Goal: Transaction & Acquisition: Purchase product/service

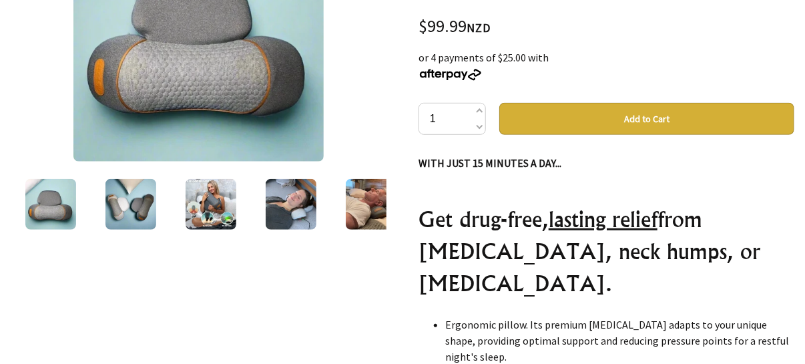
click at [107, 67] on img at bounding box center [198, 36] width 250 height 250
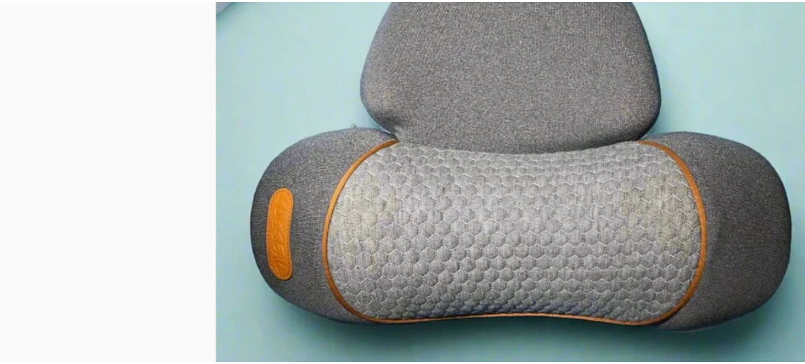
scroll to position [262, 0]
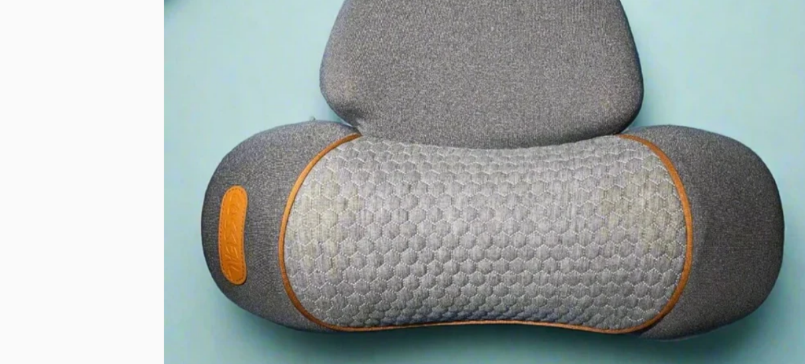
drag, startPoint x: 386, startPoint y: 137, endPoint x: 378, endPoint y: 142, distance: 9.6
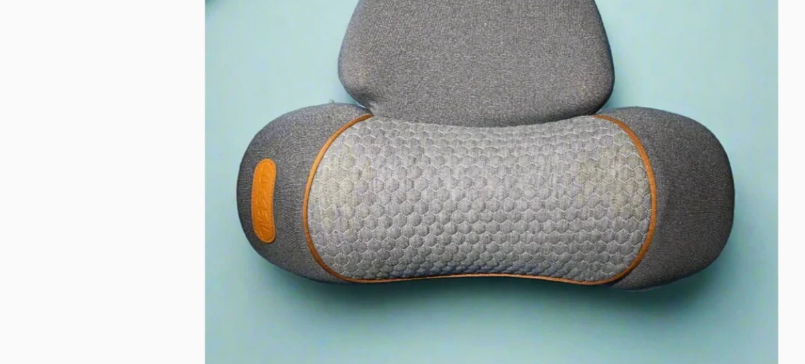
drag, startPoint x: 378, startPoint y: 142, endPoint x: 218, endPoint y: 185, distance: 165.9
click at [218, 185] on img at bounding box center [402, 182] width 805 height 291
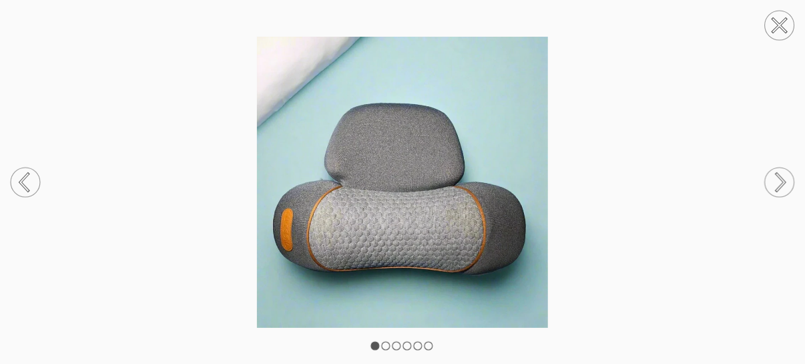
click at [774, 181] on circle at bounding box center [779, 182] width 29 height 29
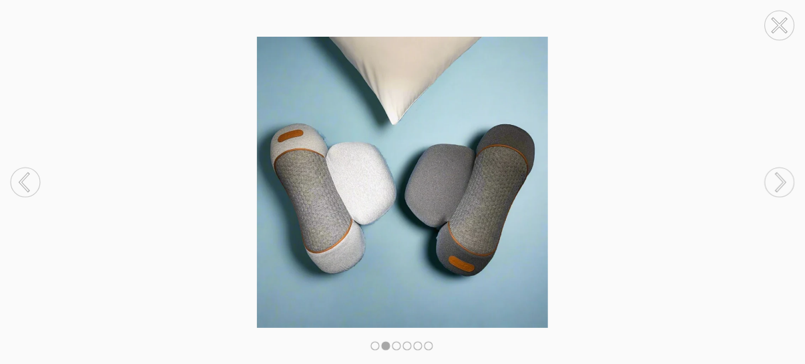
click at [774, 181] on circle at bounding box center [779, 182] width 29 height 29
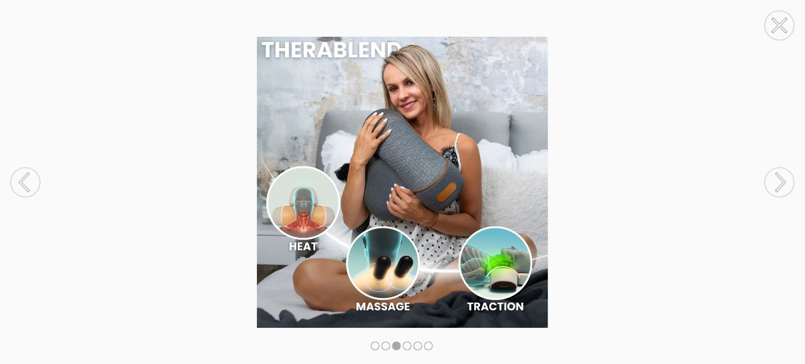
click at [774, 181] on circle at bounding box center [779, 182] width 29 height 29
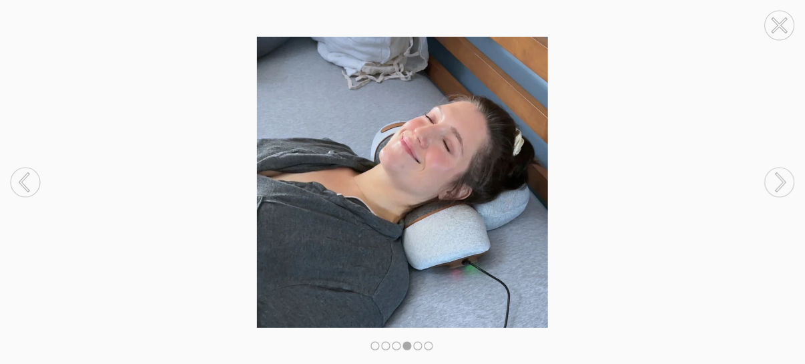
click at [774, 181] on circle at bounding box center [779, 182] width 29 height 29
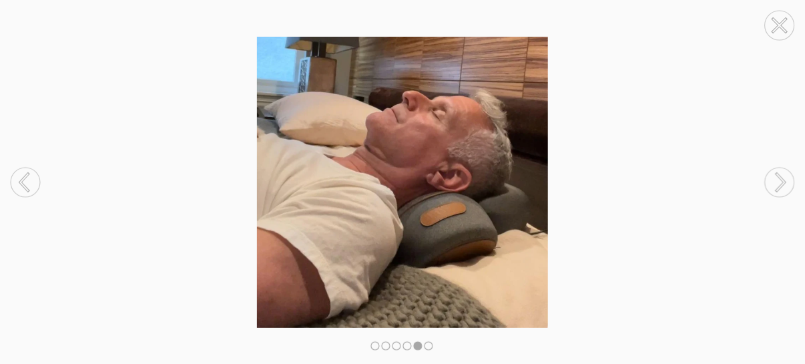
click at [774, 181] on circle at bounding box center [779, 182] width 29 height 29
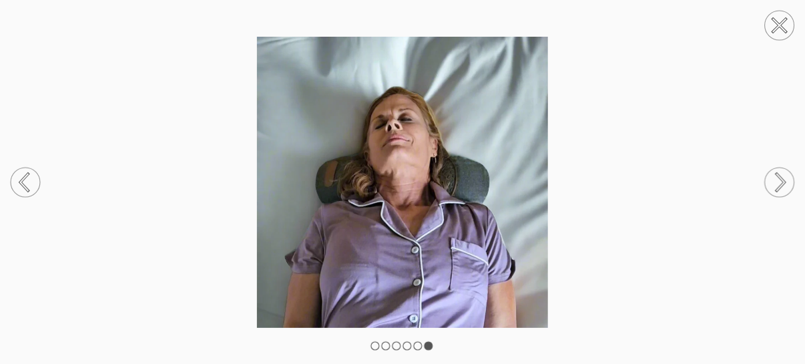
click at [774, 181] on circle at bounding box center [779, 182] width 29 height 29
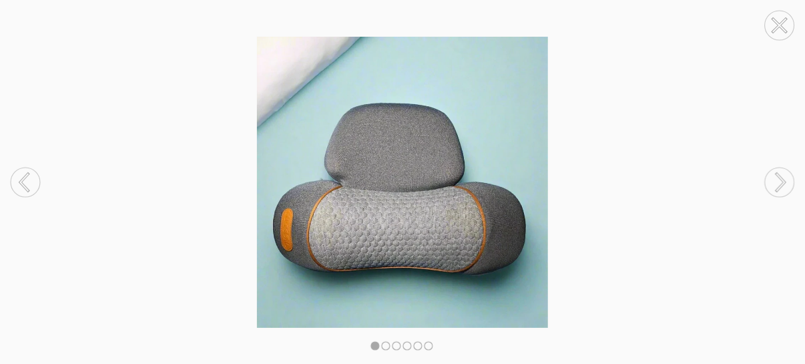
click at [774, 181] on circle at bounding box center [779, 182] width 29 height 29
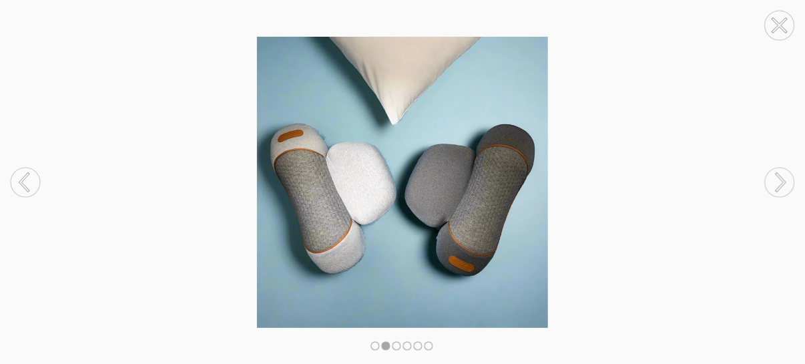
click at [774, 181] on circle at bounding box center [779, 182] width 29 height 29
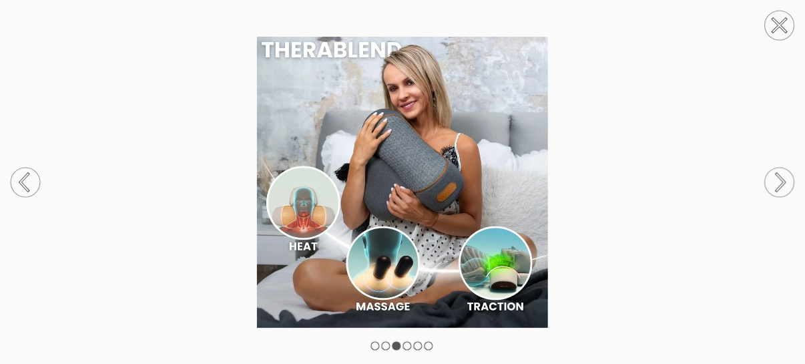
click at [789, 27] on circle at bounding box center [779, 25] width 29 height 29
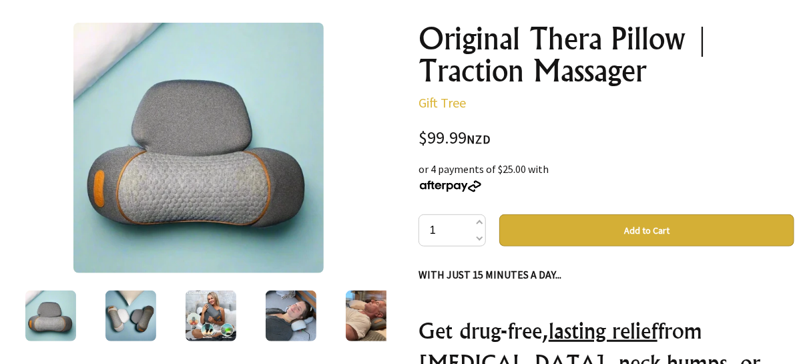
scroll to position [145, 0]
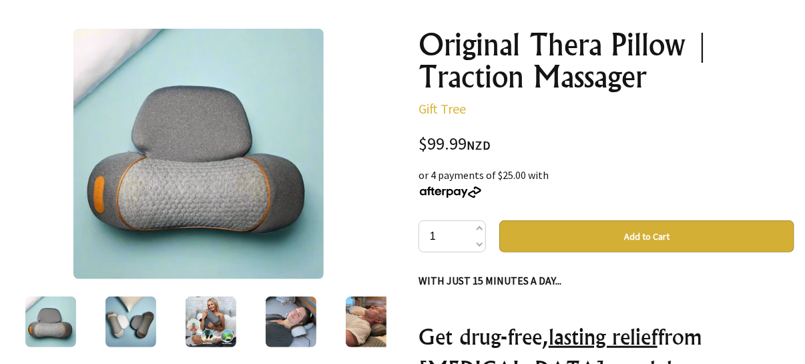
click at [658, 234] on button "Add to Cart" at bounding box center [646, 236] width 295 height 32
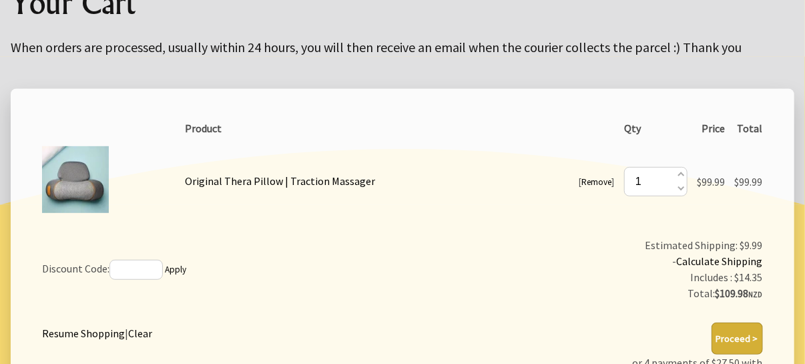
scroll to position [179, 0]
